Goal: Information Seeking & Learning: Learn about a topic

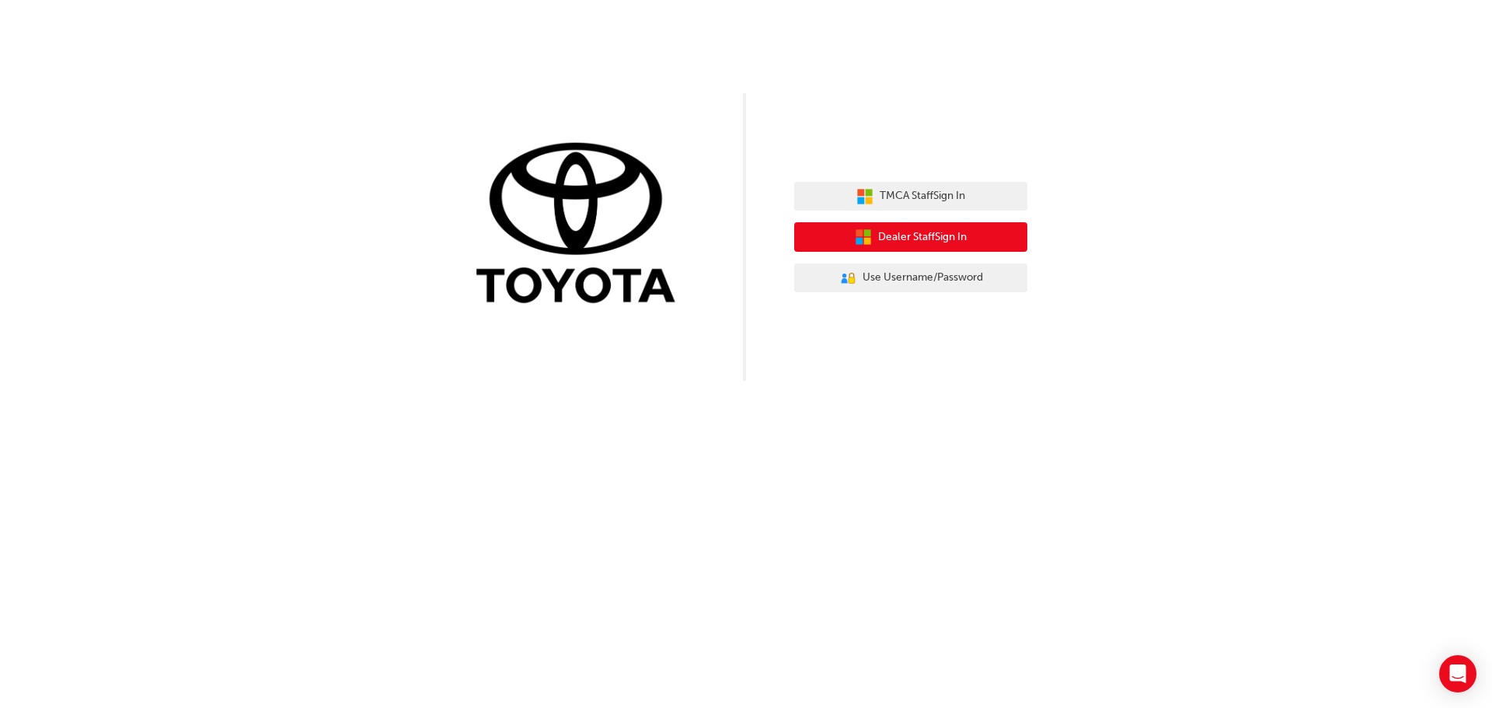
click at [862, 241] on icon "button" at bounding box center [863, 237] width 17 height 17
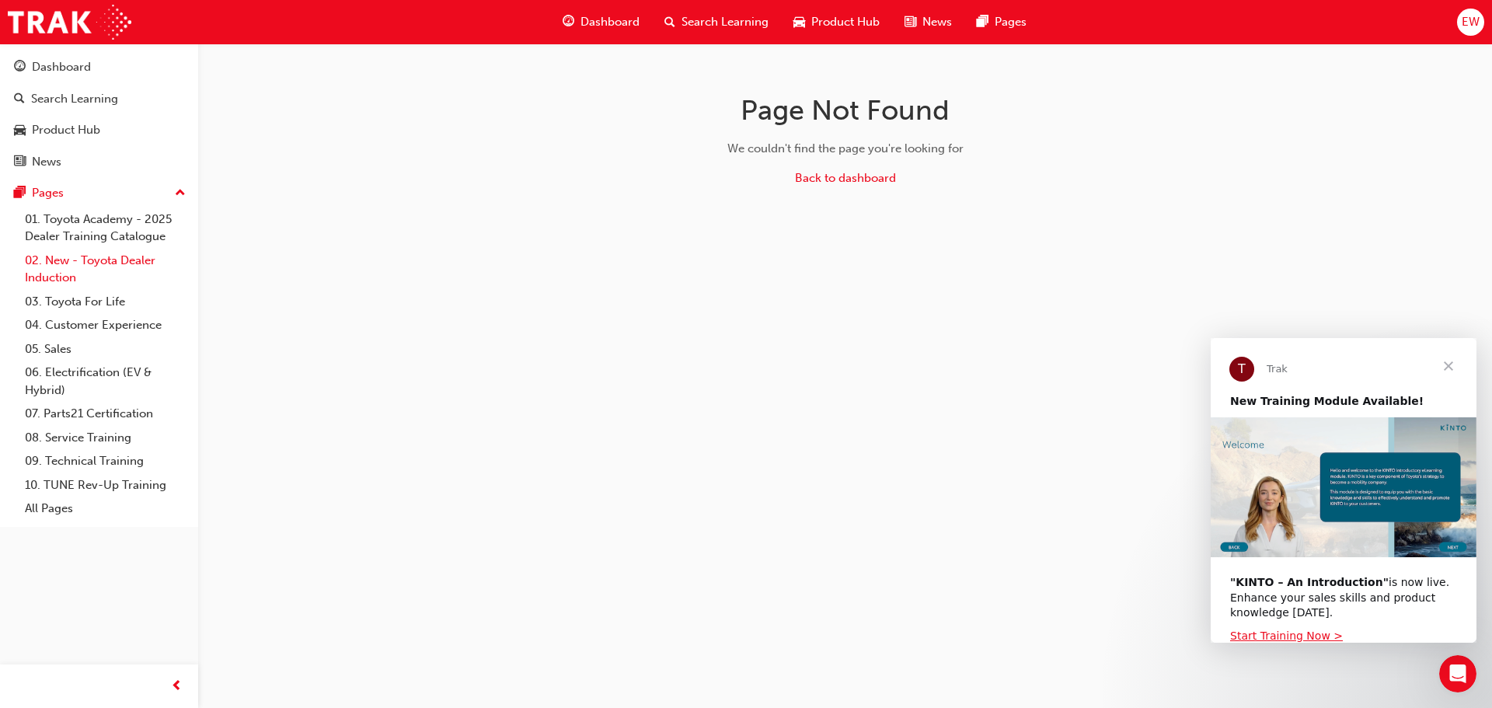
click at [90, 261] on link "02. New - Toyota Dealer Induction" at bounding box center [105, 269] width 173 height 41
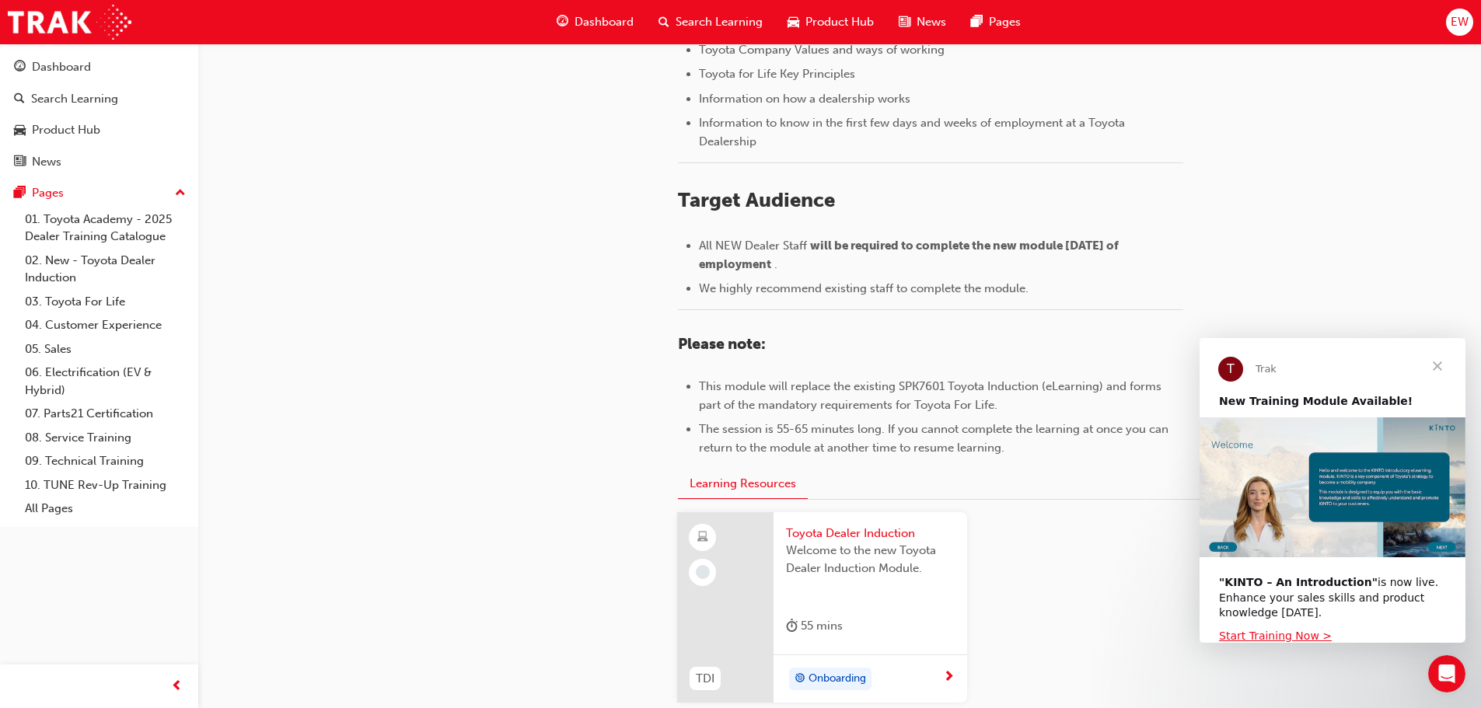
scroll to position [684, 0]
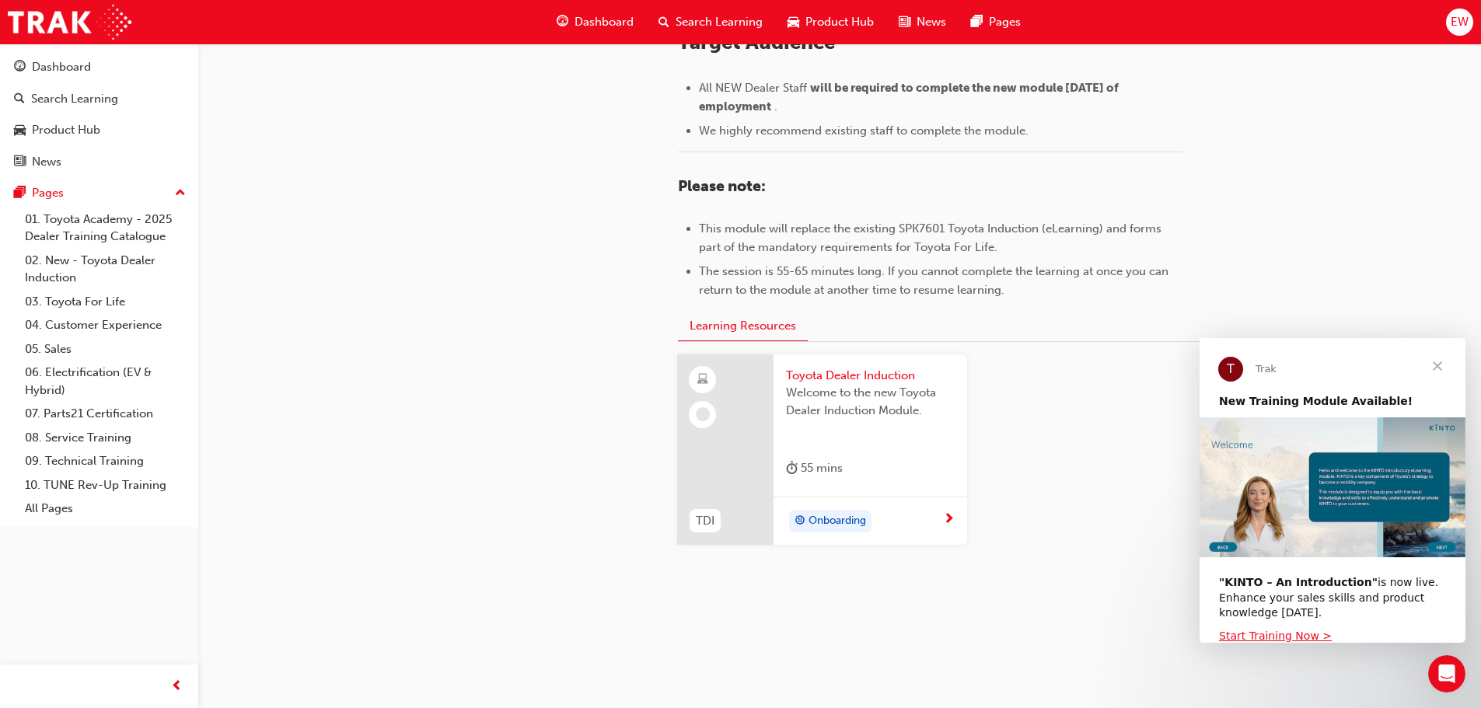
click at [826, 375] on span "Toyota Dealer Induction" at bounding box center [870, 376] width 169 height 18
